Goal: Use online tool/utility

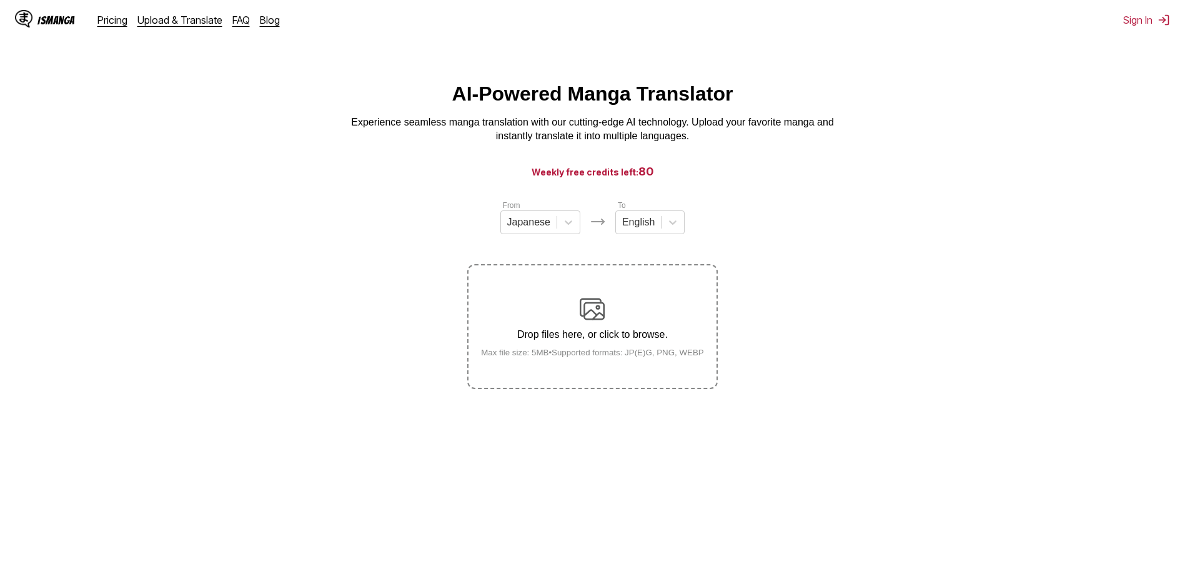
click at [596, 305] on img at bounding box center [592, 309] width 25 height 25
click at [0, 0] on input "Drop files here, or click to browse. Max file size: 5MB • Supported formats: JP…" at bounding box center [0, 0] width 0 height 0
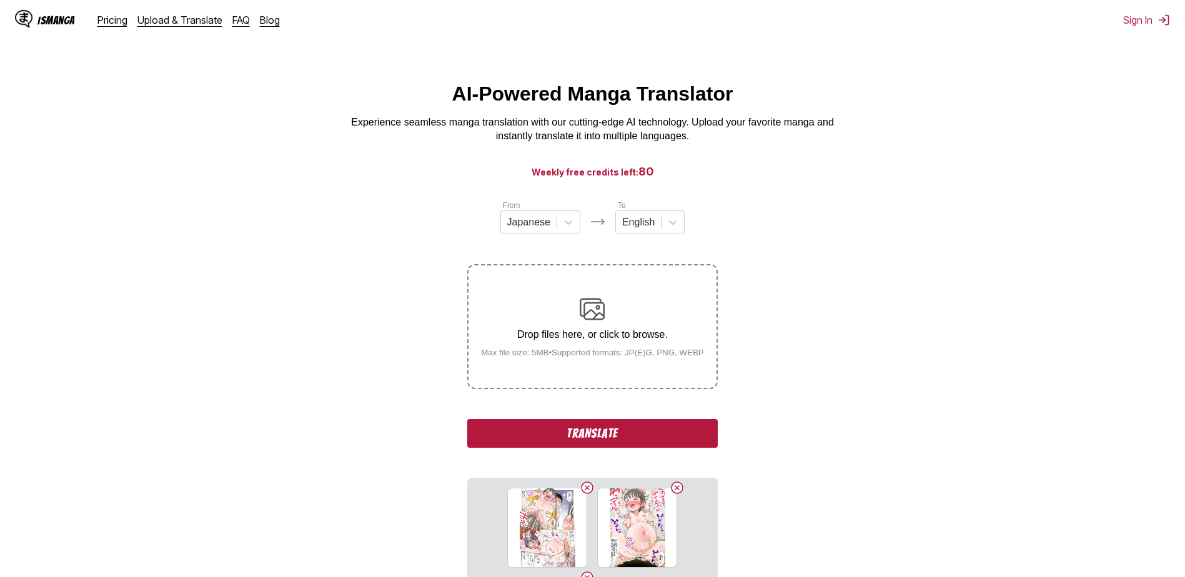
click at [620, 426] on button "Translate" at bounding box center [592, 433] width 250 height 29
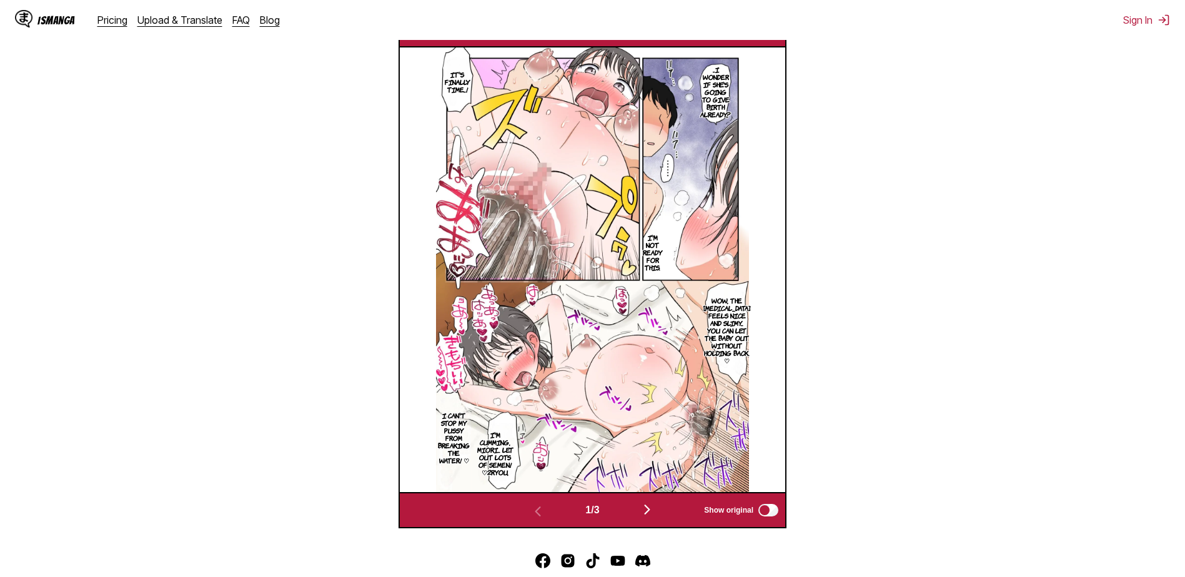
scroll to position [459, 0]
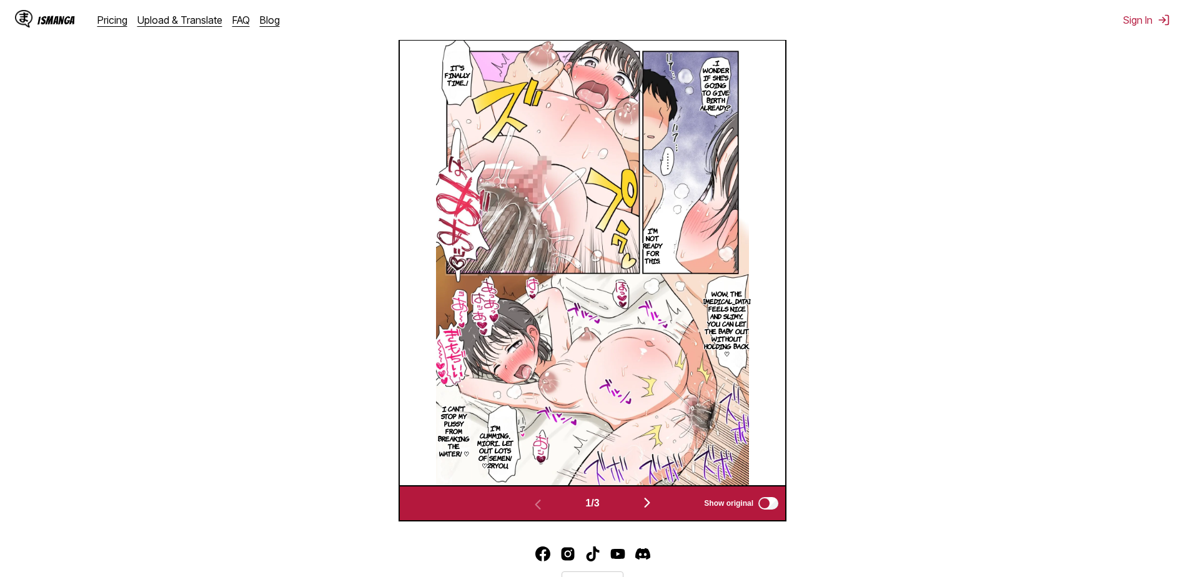
click at [689, 260] on img at bounding box center [592, 263] width 313 height 445
click at [651, 504] on img "button" at bounding box center [647, 502] width 15 height 15
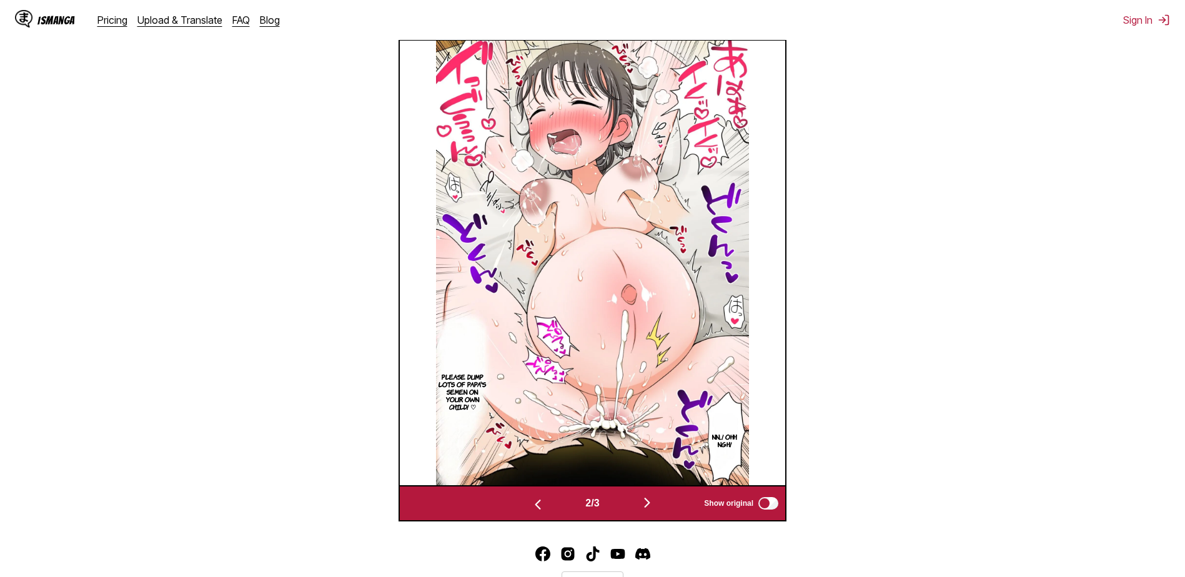
click at [655, 509] on img "button" at bounding box center [647, 502] width 15 height 15
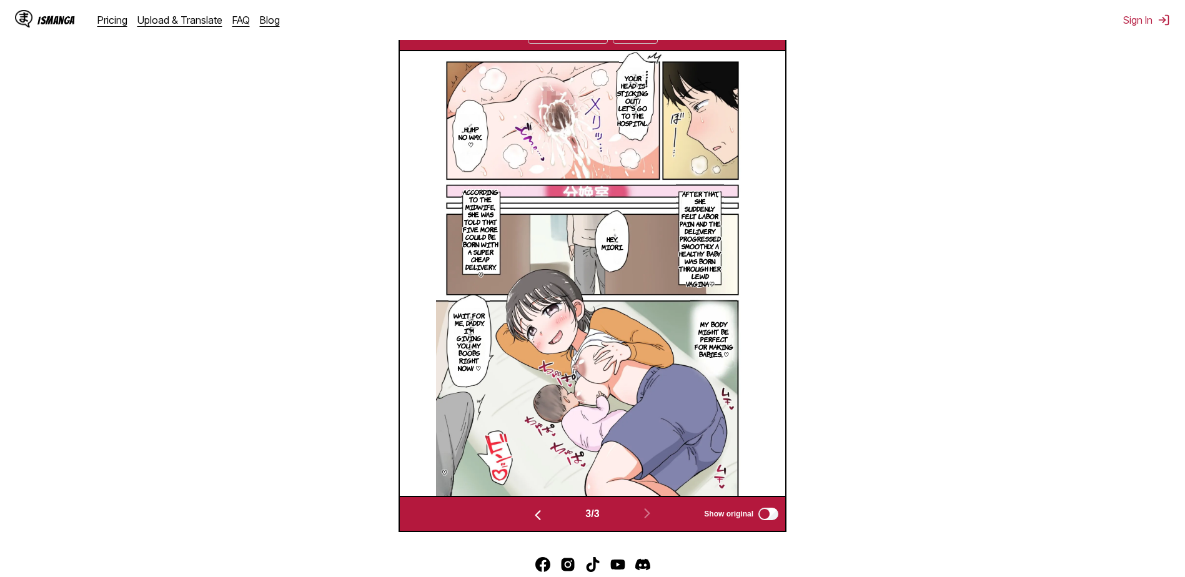
scroll to position [397, 0]
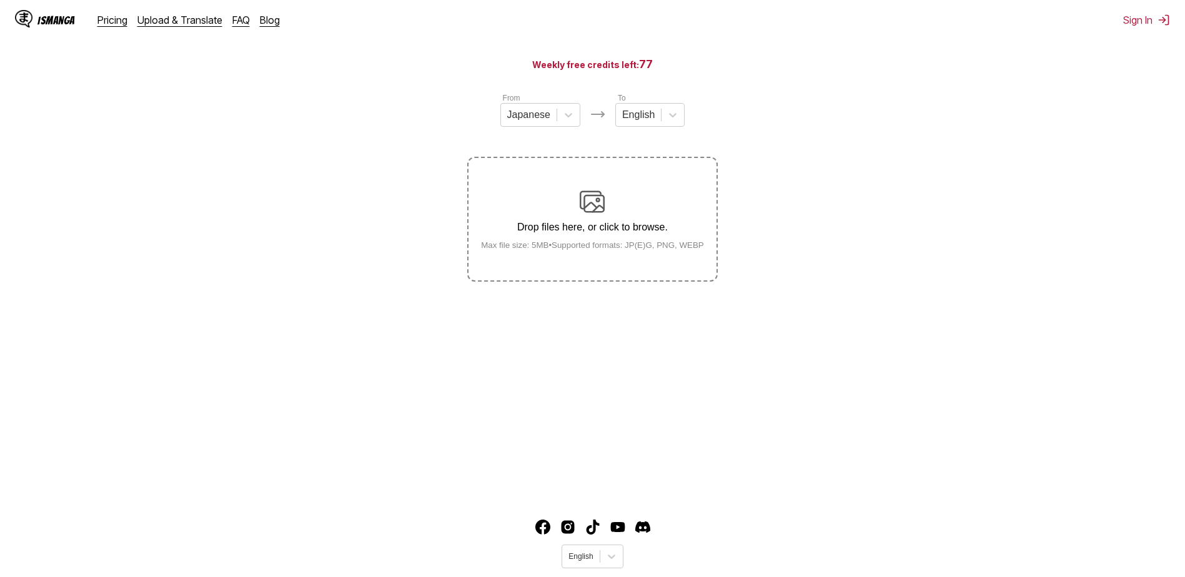
click at [616, 232] on p "Drop files here, or click to browse." at bounding box center [592, 227] width 243 height 11
click at [0, 0] on input "Drop files here, or click to browse. Max file size: 5MB • Supported formats: JP…" at bounding box center [0, 0] width 0 height 0
